Goal: Check status: Check status

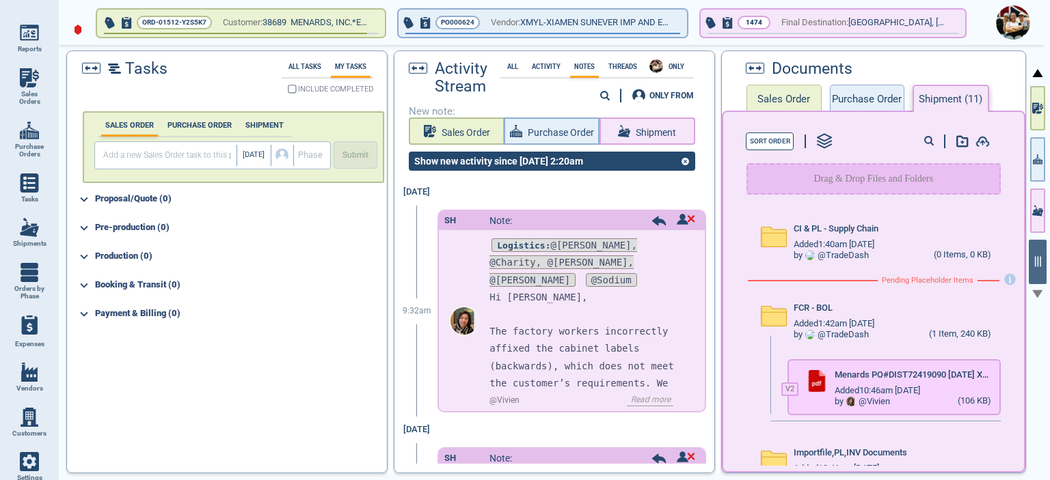
scroll to position [256, 0]
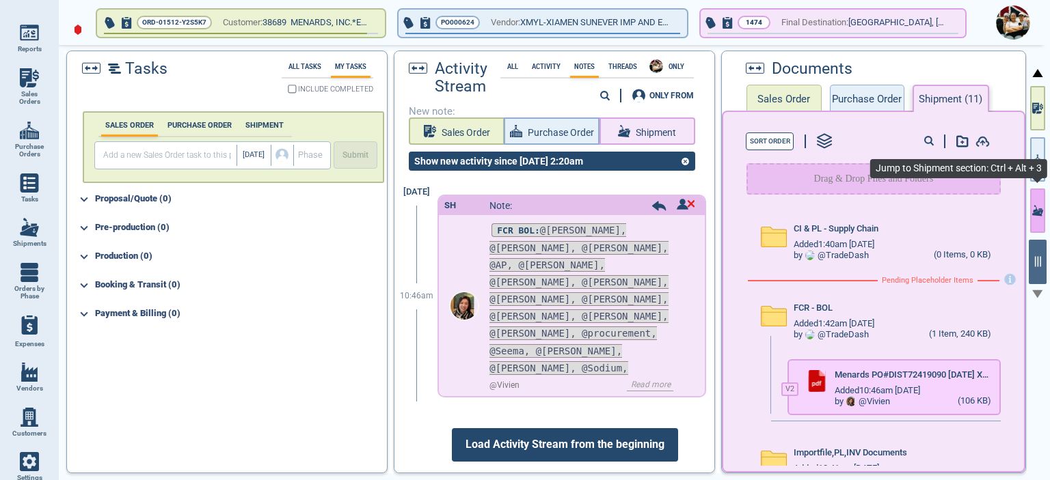
click at [1044, 217] on button "button" at bounding box center [1037, 211] width 15 height 44
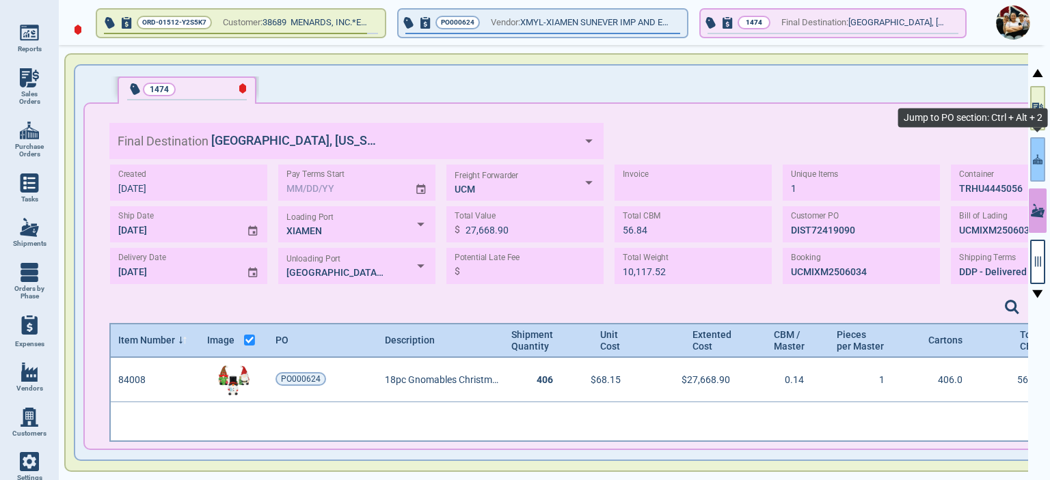
scroll to position [80, 1040]
type input "[GEOGRAPHIC_DATA], [US_STATE]"
type input "XIAMEN"
type input "[GEOGRAPHIC_DATA],[GEOGRAPHIC_DATA]"
type input "UCM"
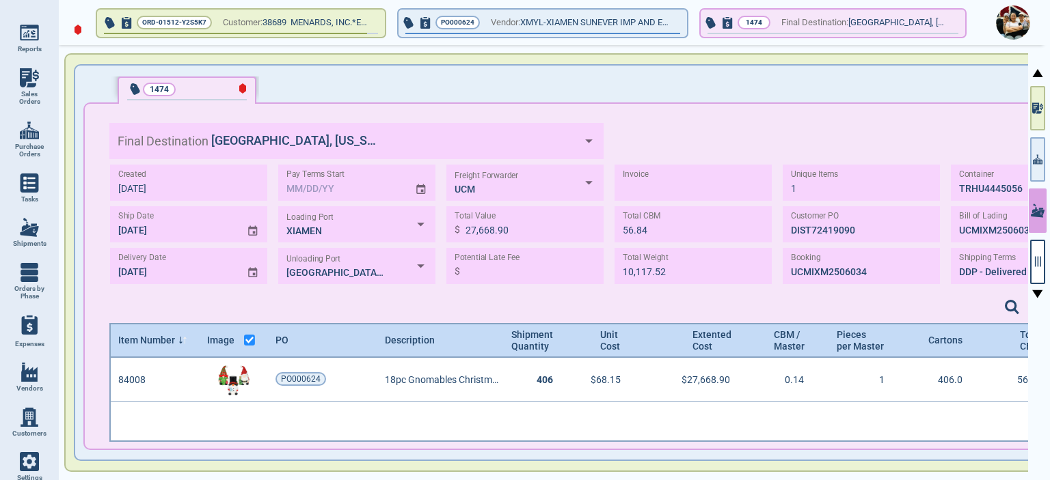
scroll to position [4, 4]
type input "[GEOGRAPHIC_DATA], [US_STATE]"
type input "XIAMEN"
type input "[GEOGRAPHIC_DATA],[GEOGRAPHIC_DATA]"
type input "UCM"
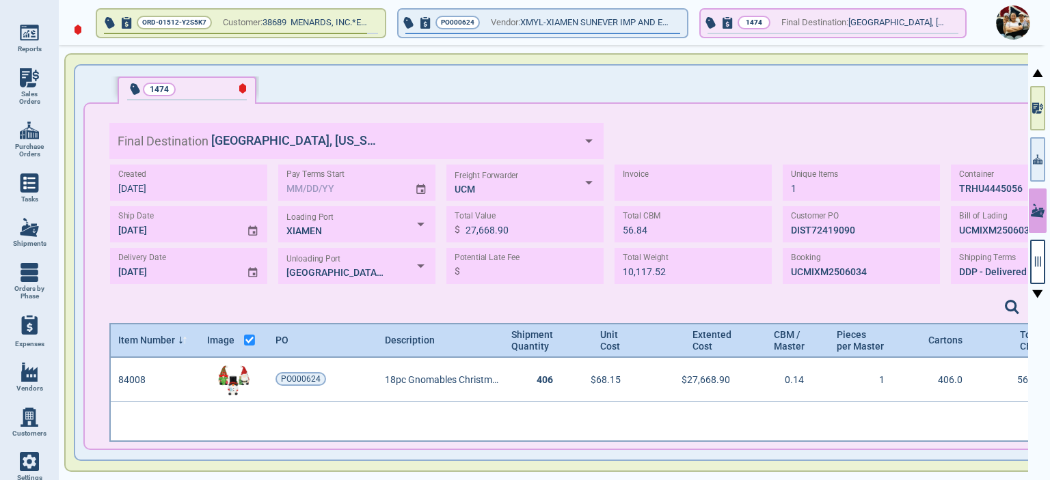
scroll to position [80, 1040]
type input "[GEOGRAPHIC_DATA], [US_STATE]"
type input "XIAMEN"
type input "[GEOGRAPHIC_DATA],[GEOGRAPHIC_DATA]"
type input "UCM"
